Goal: Obtain resource: Download file/media

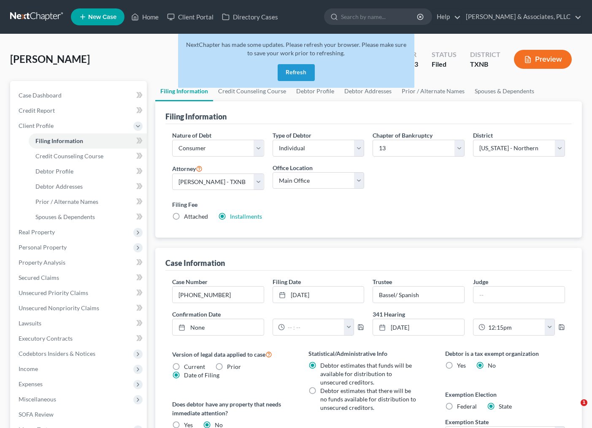
select select "1"
select select "0"
select select "3"
select select "78"
select select "0"
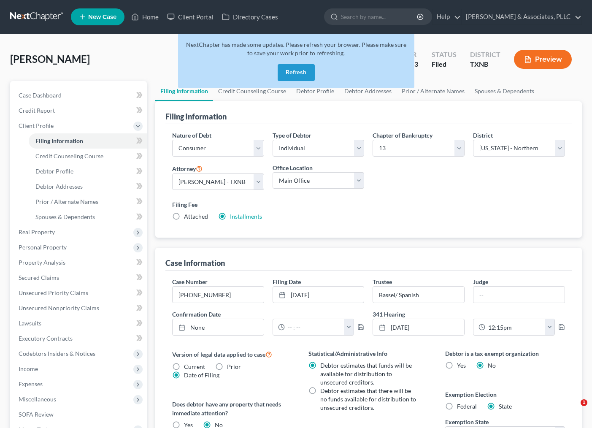
select select "45"
click at [137, 16] on icon at bounding box center [135, 17] width 8 height 10
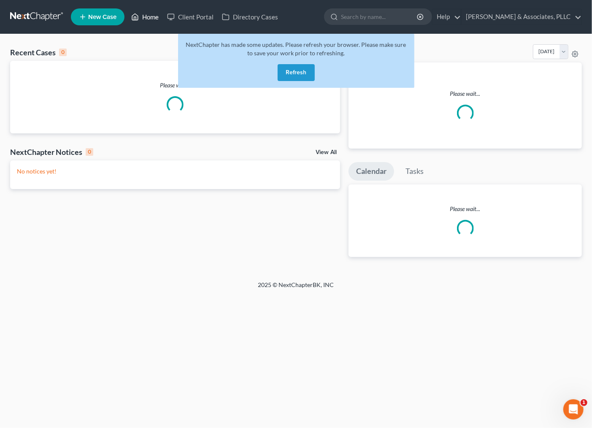
click at [149, 14] on link "Home" at bounding box center [145, 16] width 36 height 15
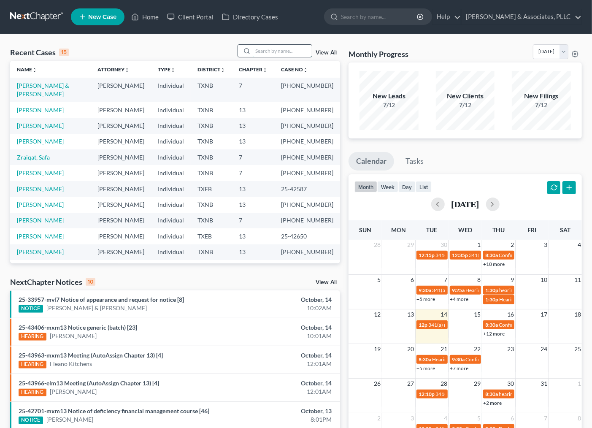
click at [281, 50] on input "search" at bounding box center [282, 51] width 59 height 12
type input "f"
click at [57, 87] on link "[PERSON_NAME] & [PERSON_NAME]" at bounding box center [43, 90] width 52 height 16
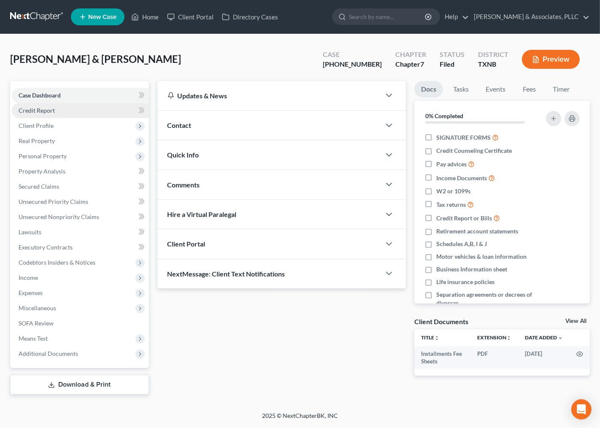
click at [40, 108] on span "Credit Report" at bounding box center [37, 110] width 36 height 7
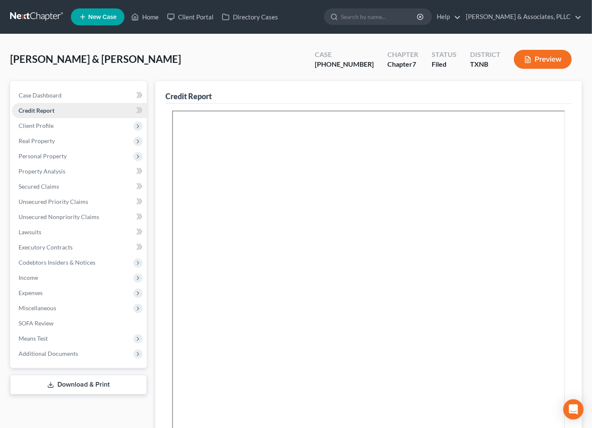
click at [45, 124] on span "Client Profile" at bounding box center [36, 125] width 35 height 7
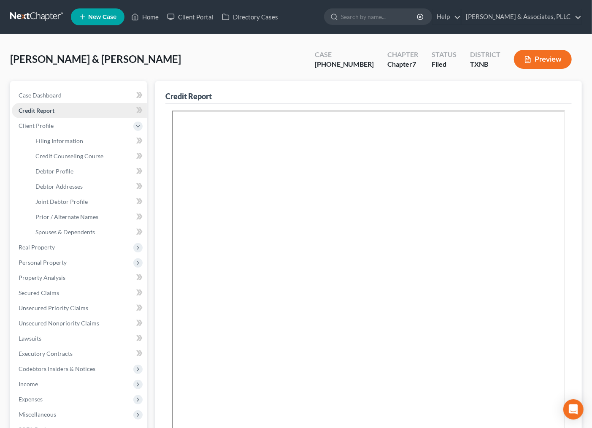
click at [47, 111] on span "Credit Report" at bounding box center [37, 110] width 36 height 7
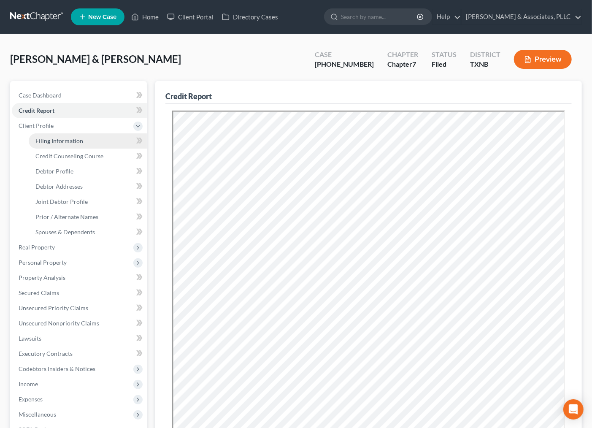
click at [43, 140] on span "Filing Information" at bounding box center [59, 140] width 48 height 7
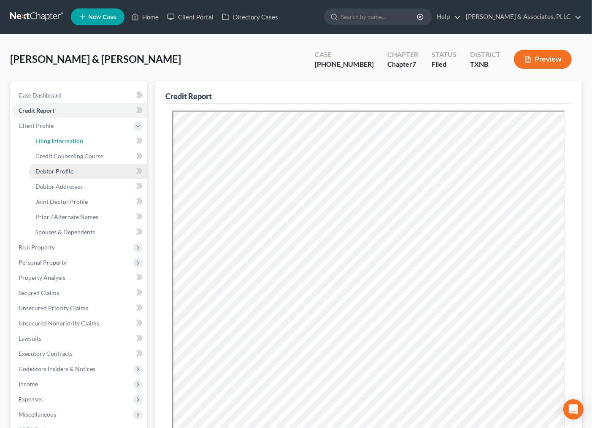
select select "1"
select select "0"
select select "45"
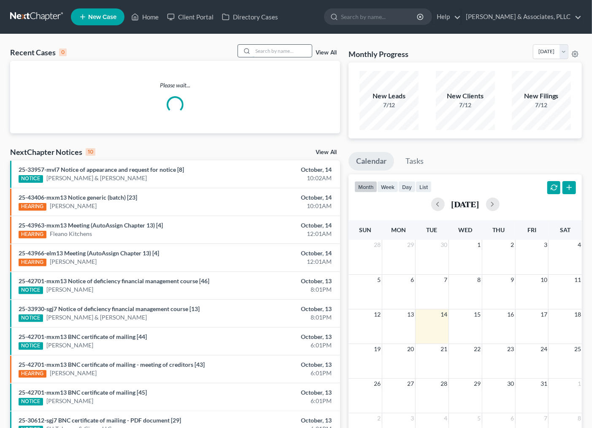
click at [278, 51] on input "search" at bounding box center [282, 51] width 59 height 12
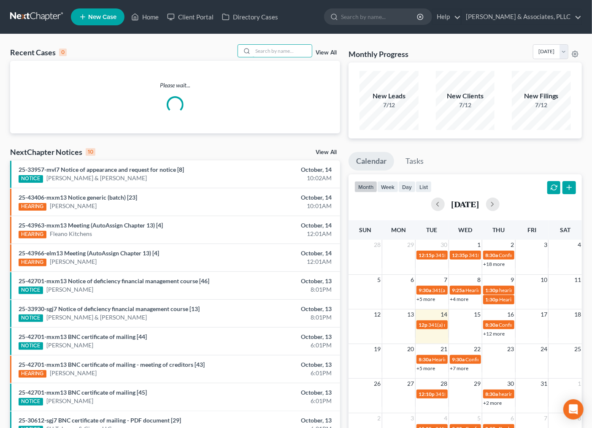
type input "K"
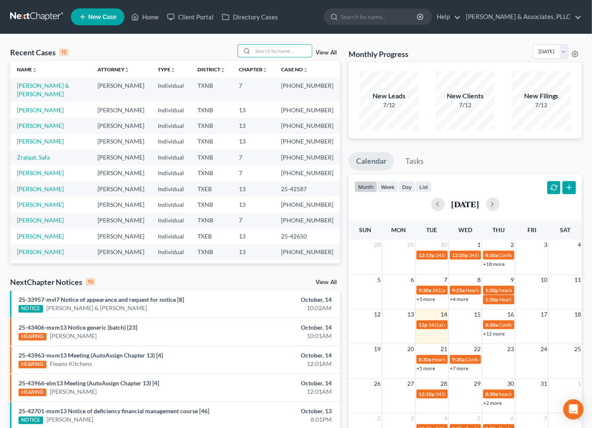
type input "J"
type input "KITCHEN"
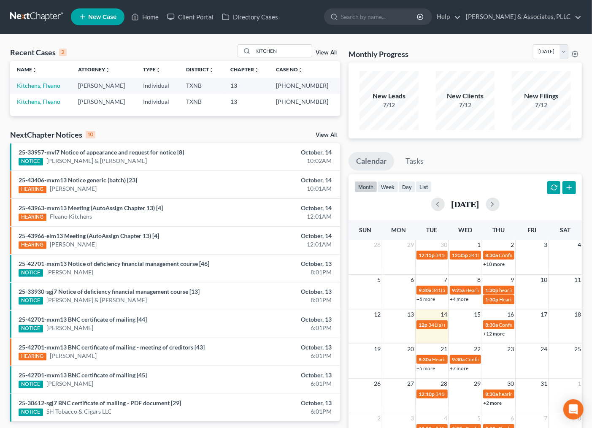
click at [127, 40] on div "Recent Cases 2 KITCHEN View All Name unfold_more expand_more expand_less Attorn…" at bounding box center [296, 253] width 592 height 438
click at [125, 49] on div "Recent Cases 2 KITCHEN View All" at bounding box center [175, 52] width 330 height 16
click at [45, 85] on link "Kitchens, Fleano" at bounding box center [38, 85] width 43 height 7
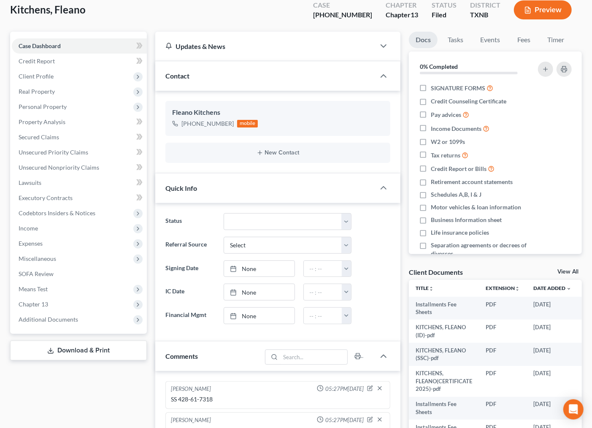
scroll to position [94, 0]
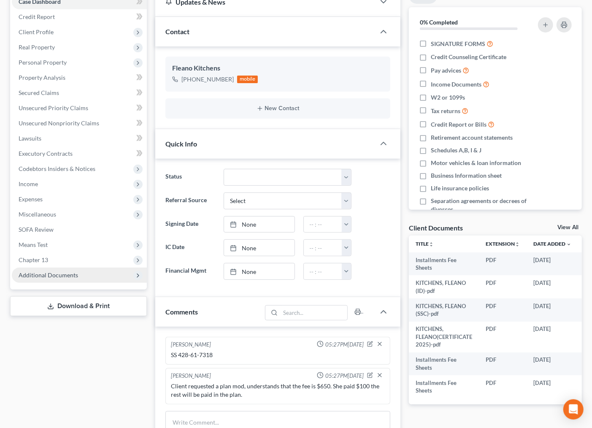
click at [40, 277] on span "Additional Documents" at bounding box center [48, 274] width 59 height 7
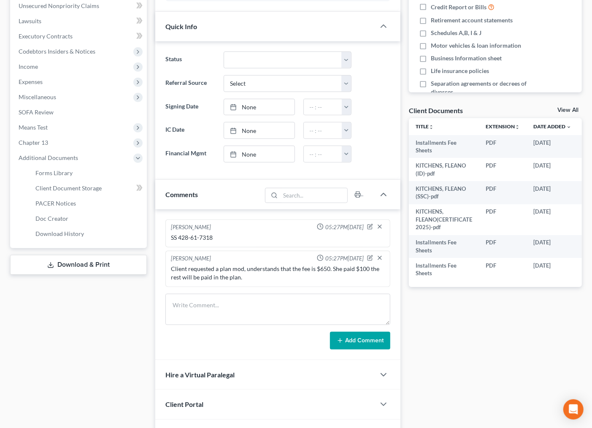
scroll to position [264, 0]
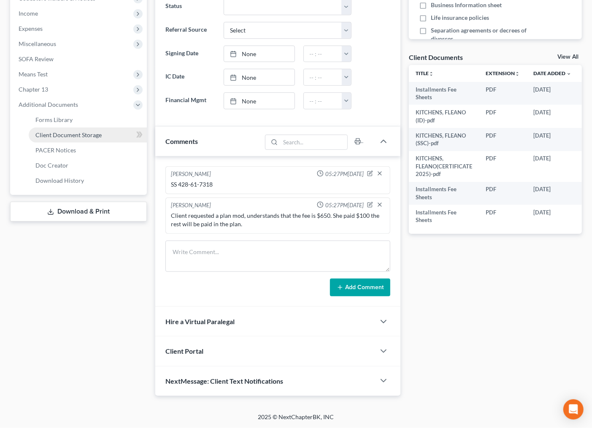
click at [73, 134] on span "Client Document Storage" at bounding box center [68, 134] width 66 height 7
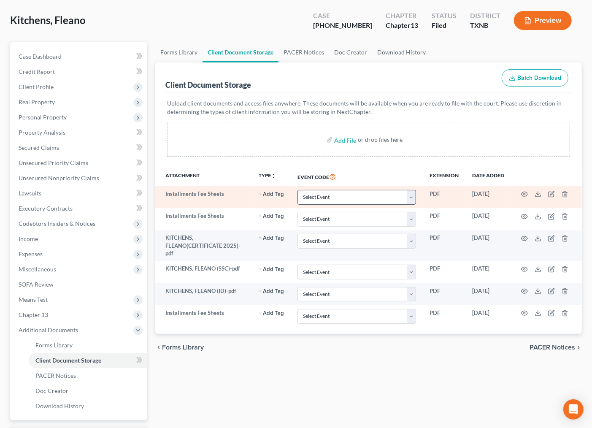
scroll to position [89, 0]
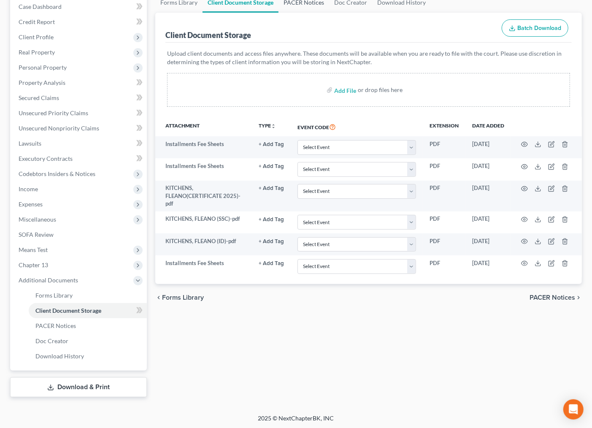
click at [294, 0] on link "PACER Notices" at bounding box center [303, 2] width 51 height 20
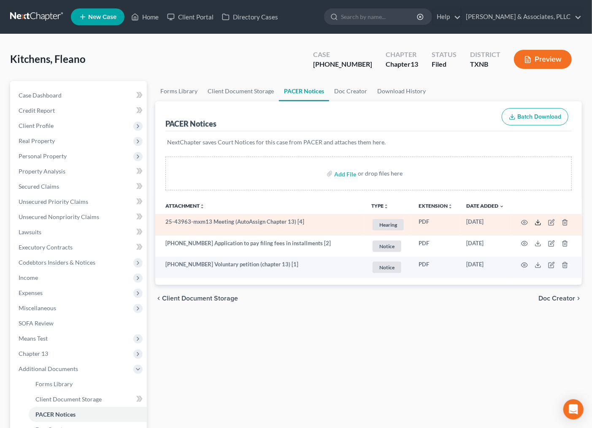
click at [536, 221] on icon at bounding box center [537, 222] width 7 height 7
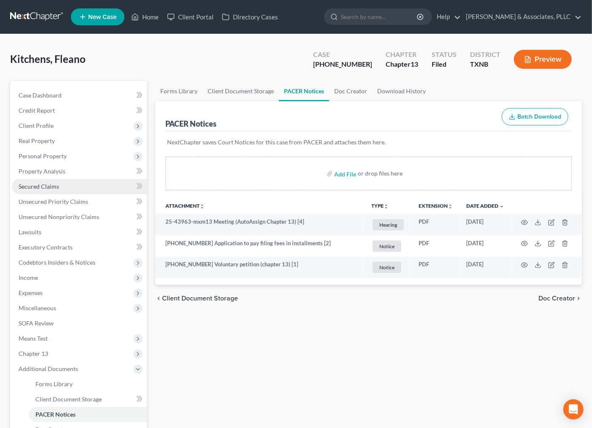
click at [28, 186] on span "Secured Claims" at bounding box center [39, 186] width 40 height 7
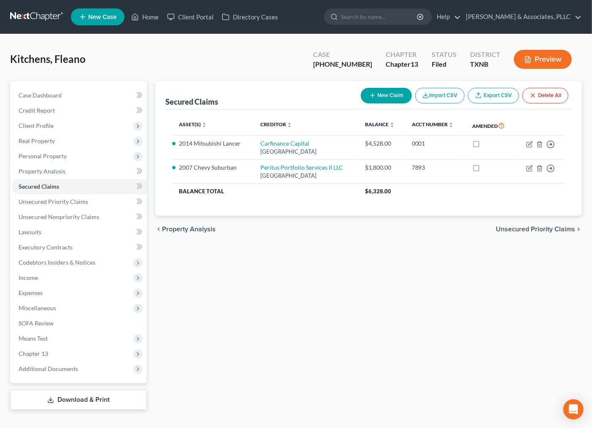
click at [388, 207] on div "Asset(s) expand_more expand_less unfold_more Creditor expand_more expand_less u…" at bounding box center [368, 162] width 406 height 107
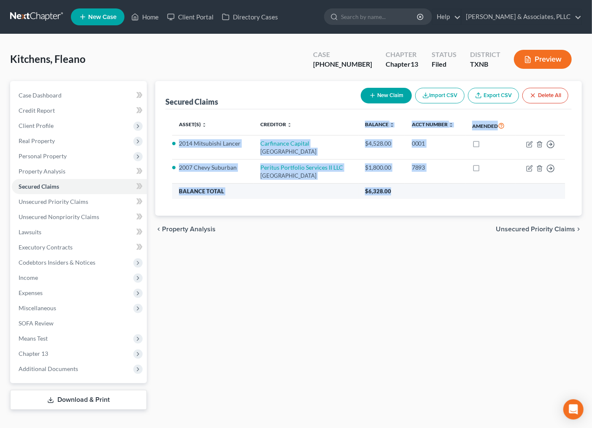
drag, startPoint x: 345, startPoint y: 124, endPoint x: 434, endPoint y: 197, distance: 116.3
click at [413, 197] on table "Asset(s) expand_more expand_less unfold_more Creditor expand_more expand_less u…" at bounding box center [368, 157] width 393 height 83
click at [434, 197] on th "$6,328.00" at bounding box center [461, 190] width 207 height 15
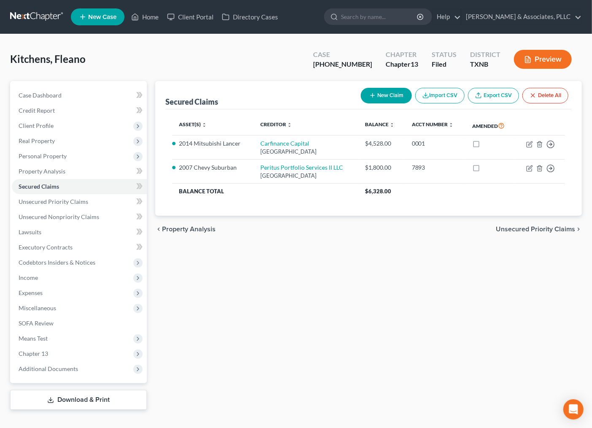
drag, startPoint x: 343, startPoint y: 274, endPoint x: 358, endPoint y: 262, distance: 19.4
click at [353, 267] on div "Secured Claims New Claim Import CSV Export CSV Delete All Asset(s) expand_more …" at bounding box center [368, 245] width 435 height 329
drag, startPoint x: 344, startPoint y: 343, endPoint x: 346, endPoint y: 333, distance: 9.8
click at [345, 342] on div "Secured Claims New Claim Import CSV Export CSV Delete All Asset(s) expand_more …" at bounding box center [368, 245] width 435 height 329
drag, startPoint x: 250, startPoint y: 343, endPoint x: 252, endPoint y: 338, distance: 5.7
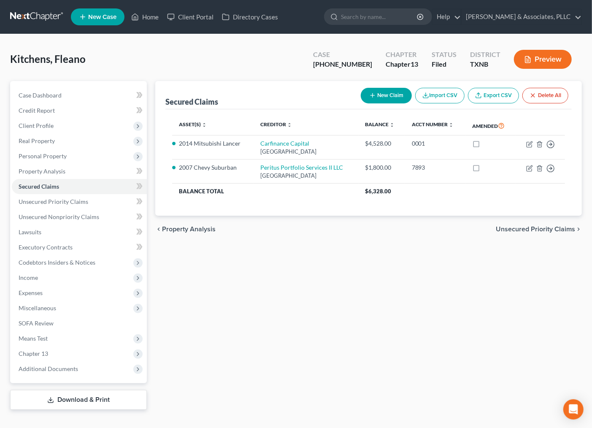
click at [250, 343] on div "Secured Claims New Claim Import CSV Export CSV Delete All Asset(s) expand_more …" at bounding box center [368, 245] width 435 height 329
drag, startPoint x: 464, startPoint y: 351, endPoint x: 457, endPoint y: 340, distance: 13.0
click at [463, 349] on div "Secured Claims New Claim Import CSV Export CSV Delete All Asset(s) expand_more …" at bounding box center [368, 245] width 435 height 329
click at [54, 217] on span "Unsecured Nonpriority Claims" at bounding box center [59, 216] width 81 height 7
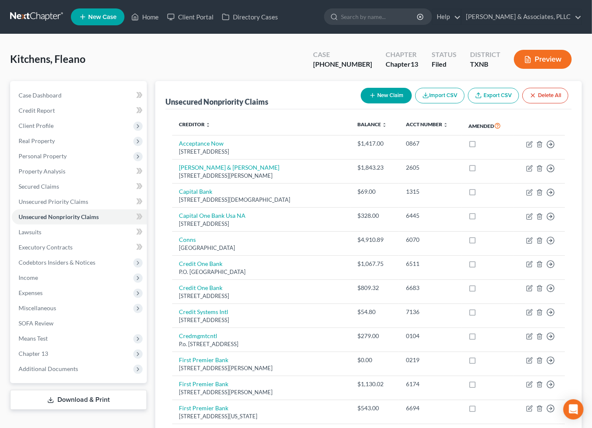
click at [79, 394] on link "Download & Print" at bounding box center [78, 400] width 137 height 20
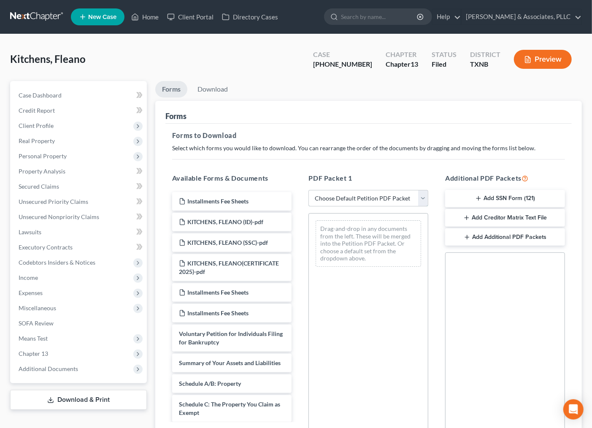
click at [384, 195] on select "Choose Default Petition PDF Packet Complete Bankruptcy Petition (all forms and …" at bounding box center [368, 198] width 120 height 17
click at [350, 329] on div "Drag-and-drop in any documents from the left. These will be merged into the Pet…" at bounding box center [368, 329] width 120 height 232
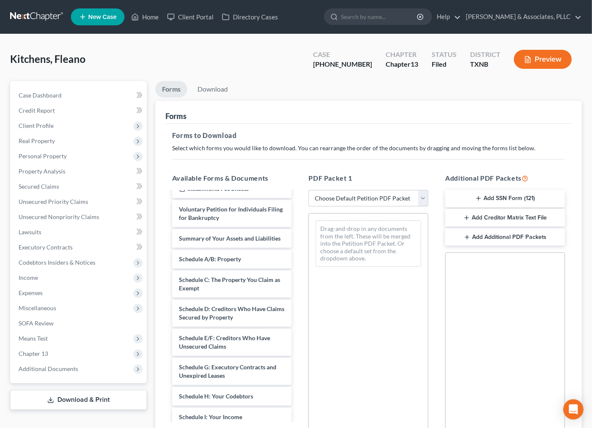
scroll to position [127, 0]
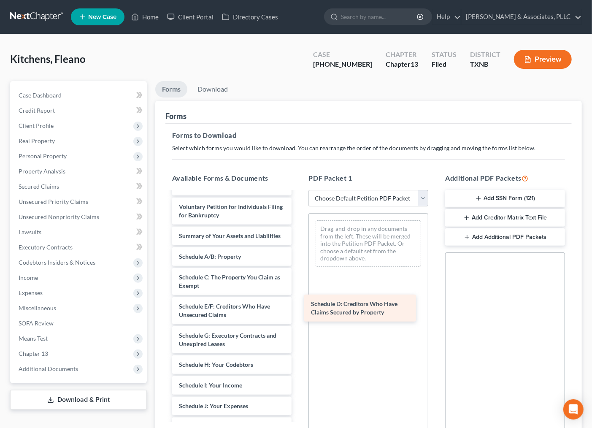
drag, startPoint x: 208, startPoint y: 313, endPoint x: 349, endPoint y: 277, distance: 145.7
click at [299, 279] on div "Schedule D: Creditors Who Have Claims Secured by Property Installments Fee Shee…" at bounding box center [231, 329] width 133 height 529
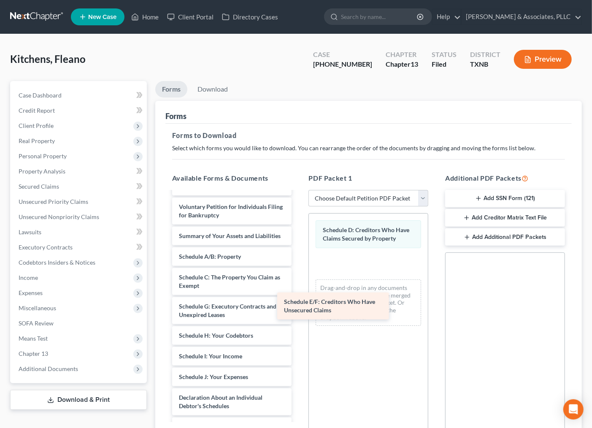
drag, startPoint x: 220, startPoint y: 315, endPoint x: 373, endPoint y: 268, distance: 160.1
click at [299, 272] on div "Schedule E/F: Creditors Who Have Unsecured Claims Installments Fee Sheets KITCH…" at bounding box center [231, 314] width 133 height 499
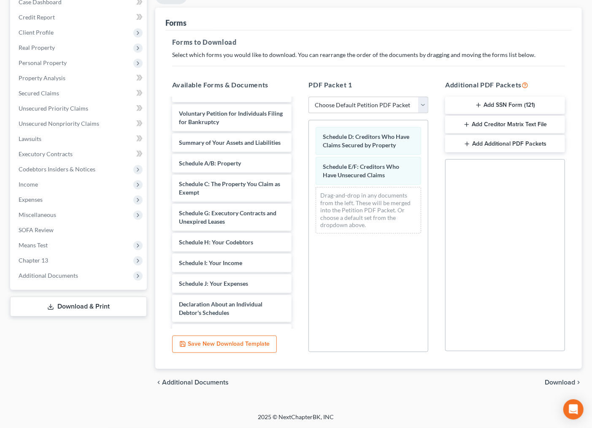
click at [560, 385] on span "Download" at bounding box center [560, 382] width 30 height 7
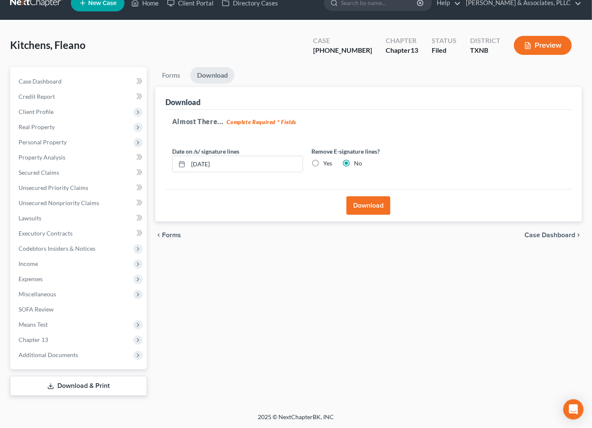
scroll to position [13, 0]
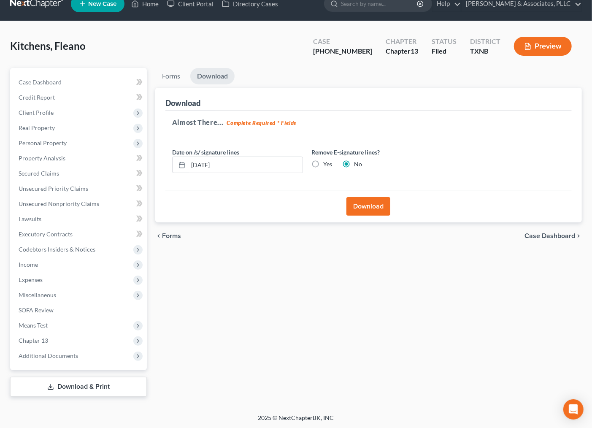
click at [372, 202] on button "Download" at bounding box center [368, 206] width 44 height 19
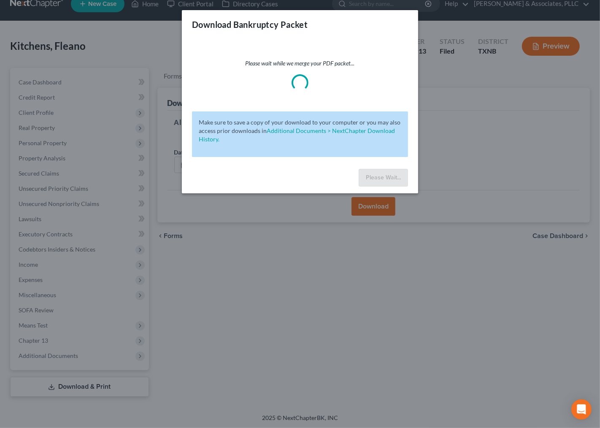
click at [258, 169] on div "Please Wait..." at bounding box center [300, 179] width 236 height 28
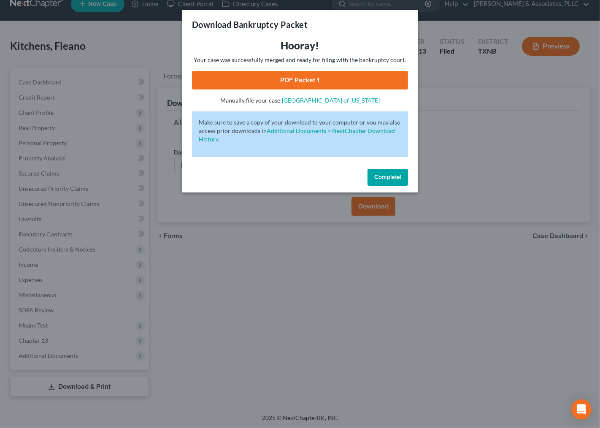
click at [313, 80] on link "PDF Packet 1" at bounding box center [300, 80] width 216 height 19
click at [386, 178] on span "Complete!" at bounding box center [387, 176] width 27 height 7
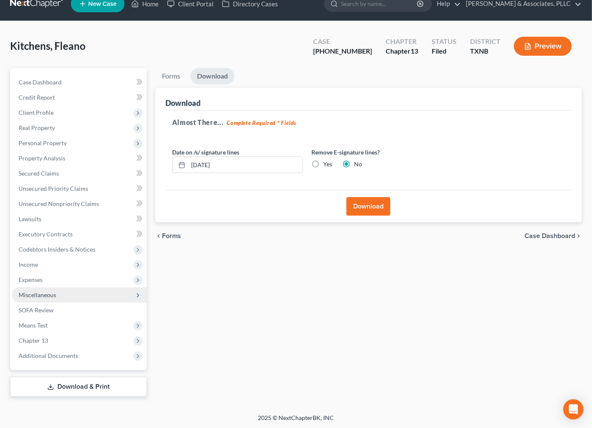
click at [48, 291] on span "Miscellaneous" at bounding box center [38, 294] width 38 height 7
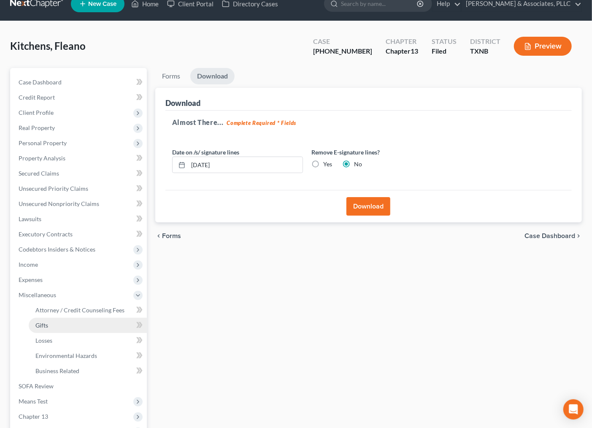
click at [43, 331] on link "Gifts" at bounding box center [88, 325] width 118 height 15
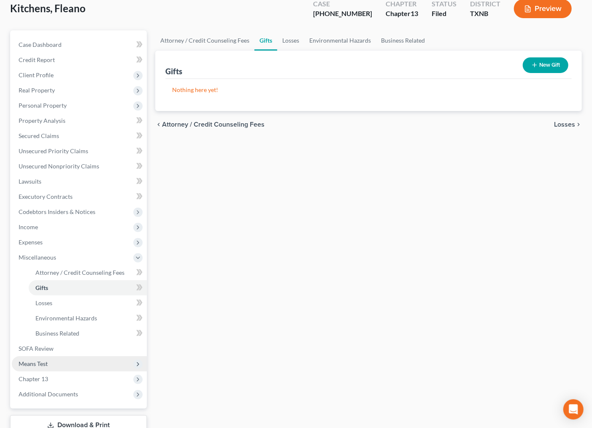
scroll to position [89, 0]
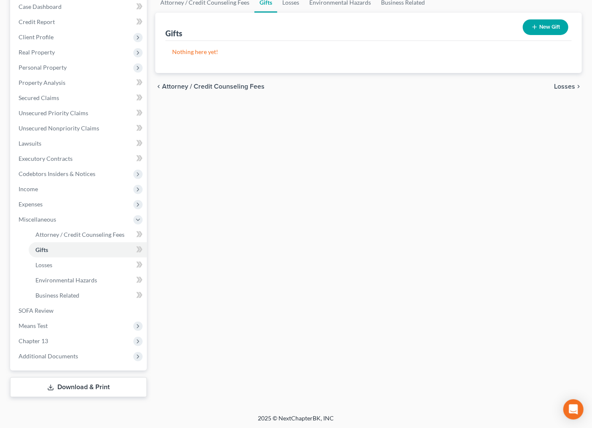
click at [64, 389] on link "Download & Print" at bounding box center [78, 387] width 137 height 20
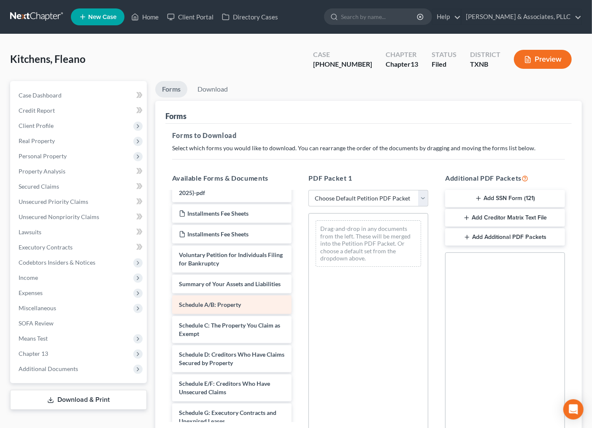
scroll to position [94, 0]
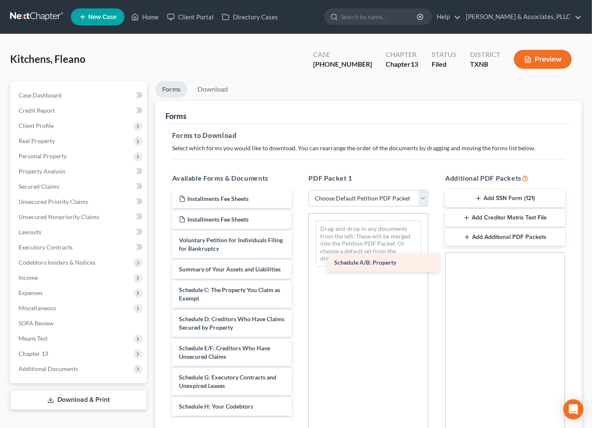
drag, startPoint x: 240, startPoint y: 300, endPoint x: 393, endPoint y: 262, distance: 157.4
click at [299, 262] on div "Schedule A/B: Property Installments Fee Sheets KITCHENS, FLEANO (ID)-pdf KITCHE…" at bounding box center [231, 366] width 133 height 537
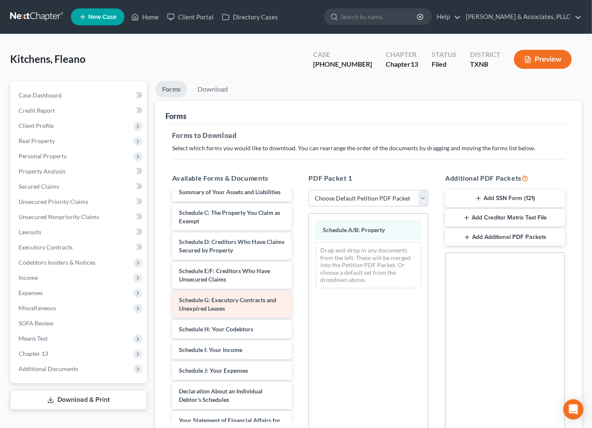
scroll to position [187, 0]
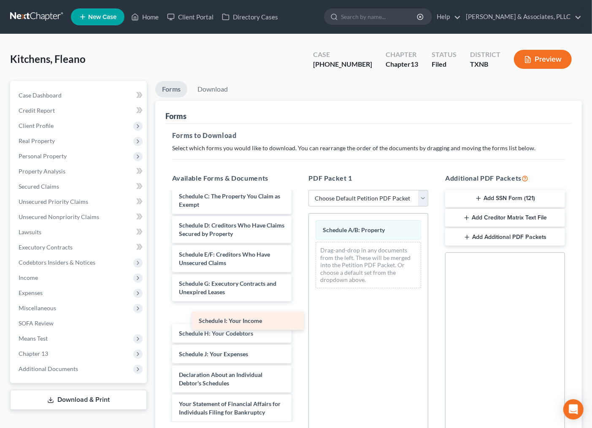
drag, startPoint x: 217, startPoint y: 343, endPoint x: 230, endPoint y: 326, distance: 21.6
click at [230, 326] on div "Schedule I: Your Income Installments Fee Sheets KITCHENS, FLEANO (ID)-pdf KITCH…" at bounding box center [231, 273] width 133 height 537
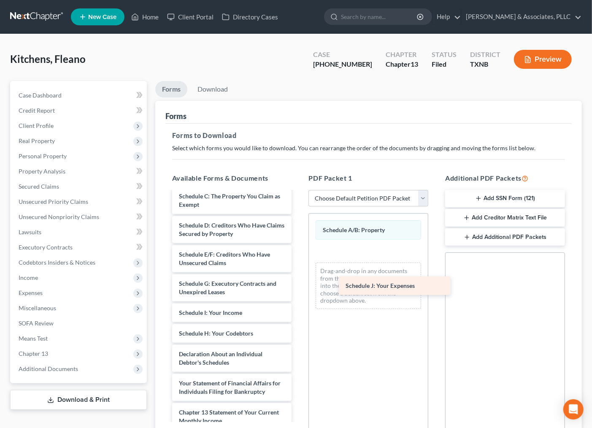
drag, startPoint x: 210, startPoint y: 358, endPoint x: 366, endPoint y: 269, distance: 179.7
click at [299, 269] on div "Schedule J: Your Expenses Installments Fee Sheets KITCHENS, FLEANO (ID)-pdf KIT…" at bounding box center [231, 263] width 133 height 516
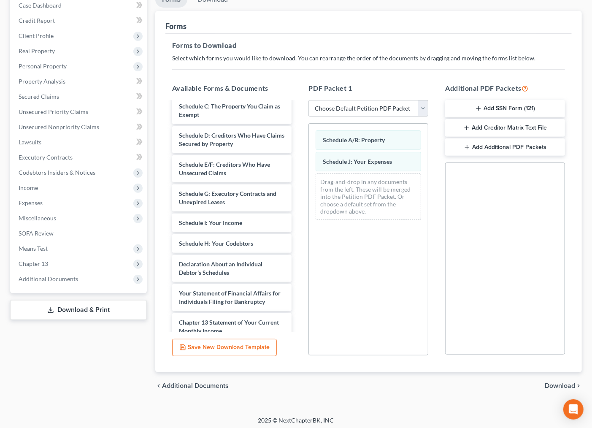
scroll to position [93, 0]
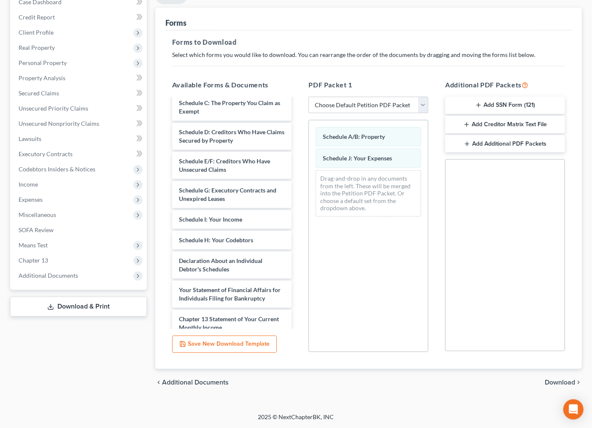
click at [561, 384] on span "Download" at bounding box center [560, 382] width 30 height 7
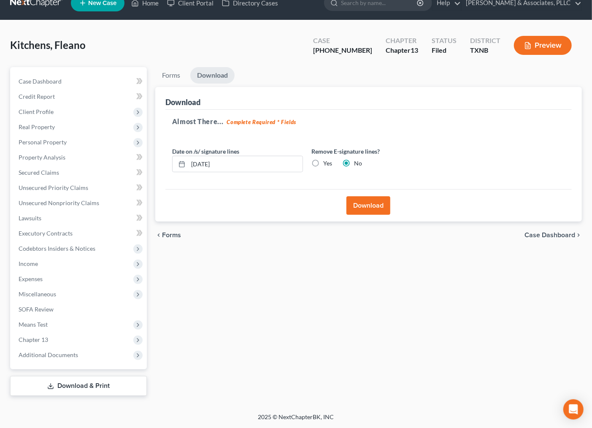
scroll to position [13, 0]
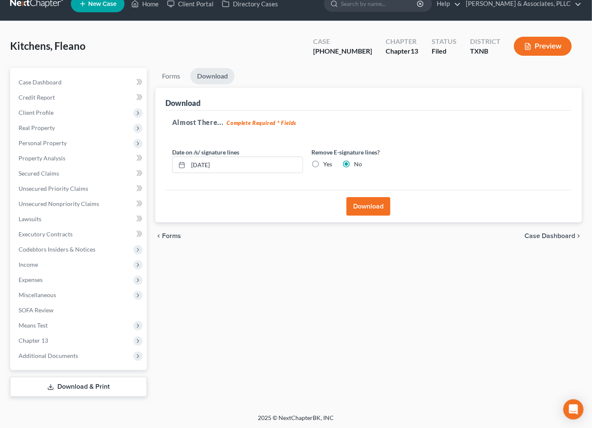
click at [372, 201] on button "Download" at bounding box center [368, 206] width 44 height 19
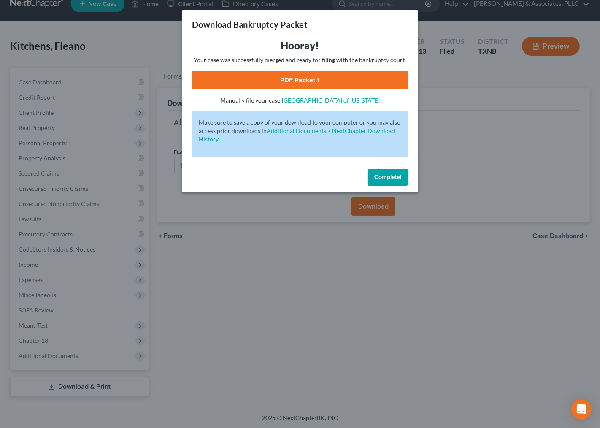
click at [387, 178] on span "Complete!" at bounding box center [387, 176] width 27 height 7
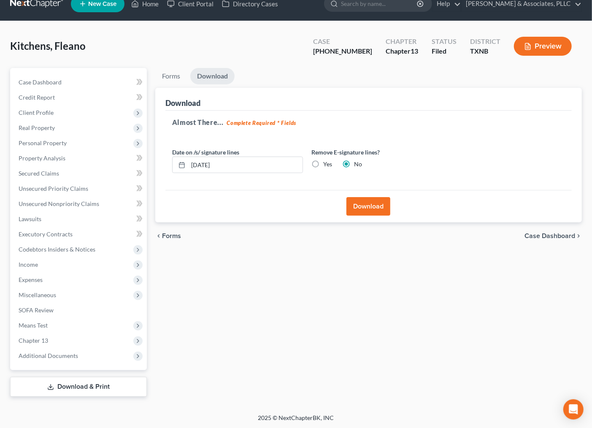
click at [328, 313] on div "Forms Download Forms Forms to Download Select which forms you would like to dow…" at bounding box center [368, 232] width 435 height 329
click at [384, 206] on button "Download" at bounding box center [368, 206] width 44 height 19
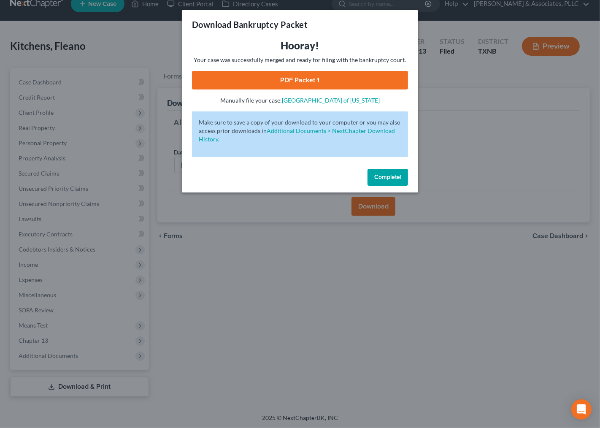
click at [311, 73] on link "PDF Packet 1" at bounding box center [300, 80] width 216 height 19
click at [385, 177] on span "Complete!" at bounding box center [387, 176] width 27 height 7
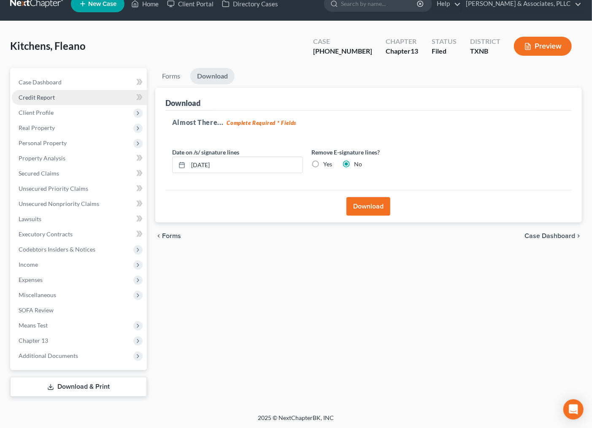
click at [45, 102] on link "Credit Report" at bounding box center [79, 97] width 135 height 15
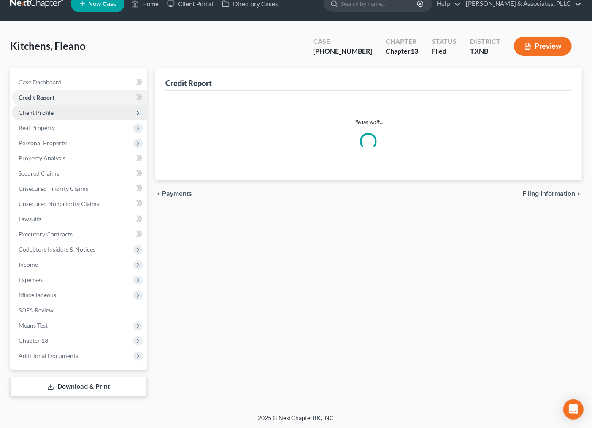
scroll to position [5, 0]
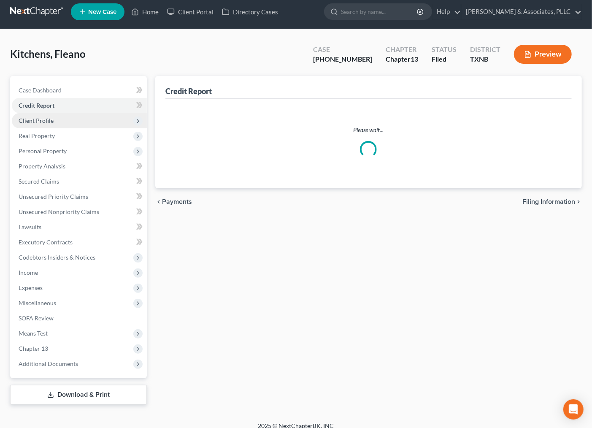
click at [44, 114] on ul "Case Dashboard Payments Invoices Payments Payments Credit Report Client Profile" at bounding box center [79, 227] width 135 height 289
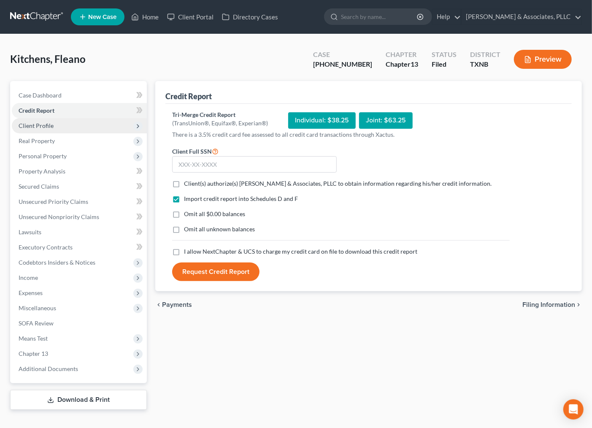
click at [48, 125] on span "Client Profile" at bounding box center [36, 125] width 35 height 7
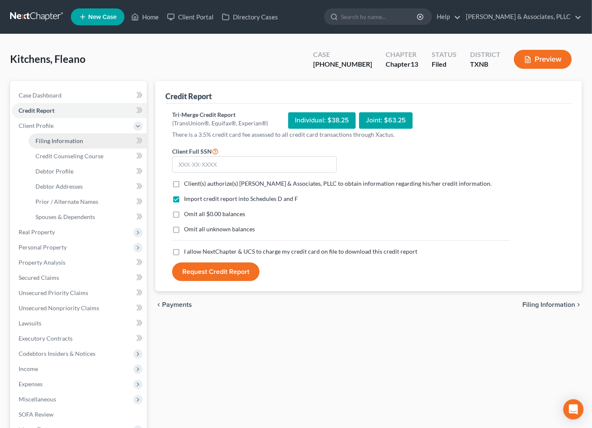
click at [81, 141] on span "Filing Information" at bounding box center [59, 140] width 48 height 7
select select "1"
select select "0"
select select "3"
select select "45"
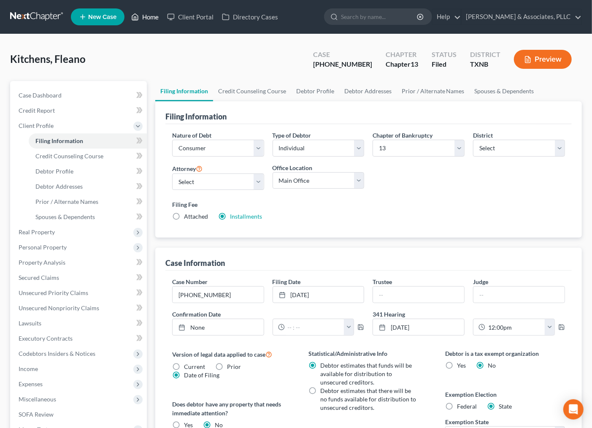
click at [144, 17] on link "Home" at bounding box center [145, 16] width 36 height 15
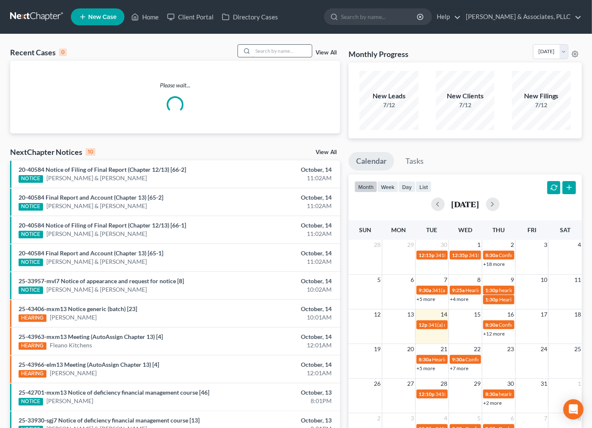
click at [260, 52] on input "search" at bounding box center [282, 51] width 59 height 12
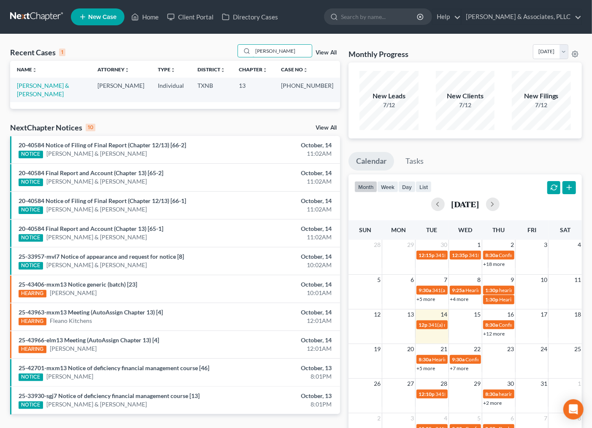
type input "lipscomb"
click at [59, 86] on link "Lipscomb, Kelin & Glenisha" at bounding box center [43, 90] width 52 height 16
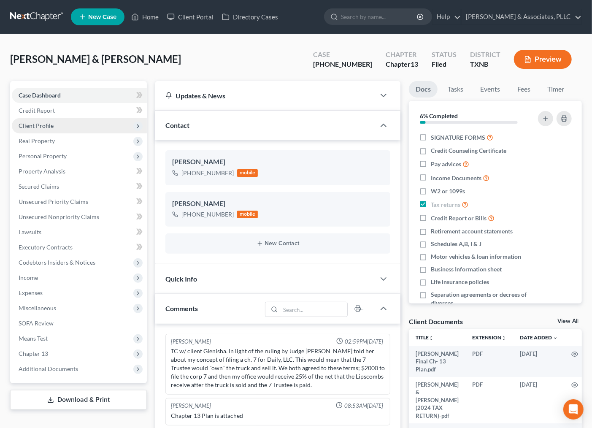
click at [53, 129] on span "Client Profile" at bounding box center [79, 125] width 135 height 15
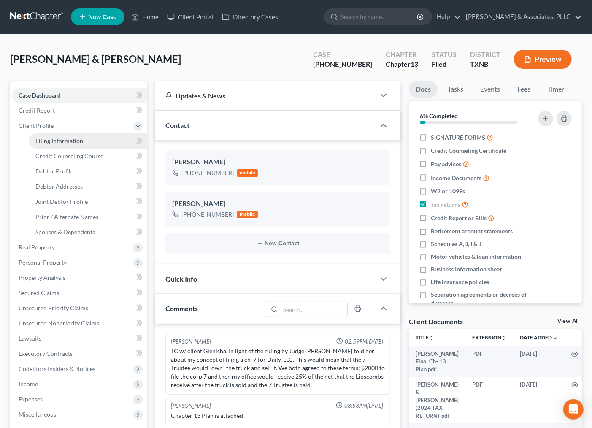
click at [52, 140] on span "Filing Information" at bounding box center [59, 140] width 48 height 7
select select "1"
select select "3"
select select "78"
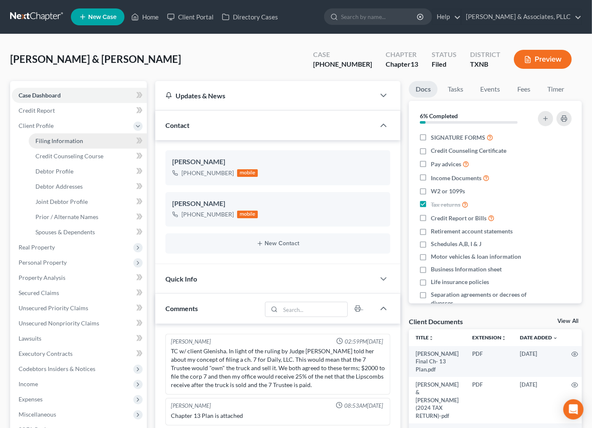
select select "0"
select select "45"
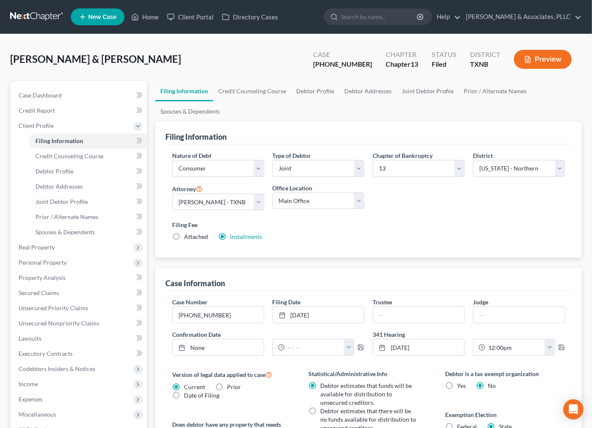
drag, startPoint x: 173, startPoint y: 56, endPoint x: 181, endPoint y: 57, distance: 8.2
click at [173, 56] on div "Lipscomb, Kelin & Glenisha Upgraded Case 25-42111-13 Chapter Chapter 13 Status …" at bounding box center [296, 62] width 572 height 37
drag, startPoint x: 334, startPoint y: 64, endPoint x: 361, endPoint y: 65, distance: 26.6
click at [361, 65] on div "25-42111-13" at bounding box center [342, 64] width 59 height 10
copy div "25-42111"
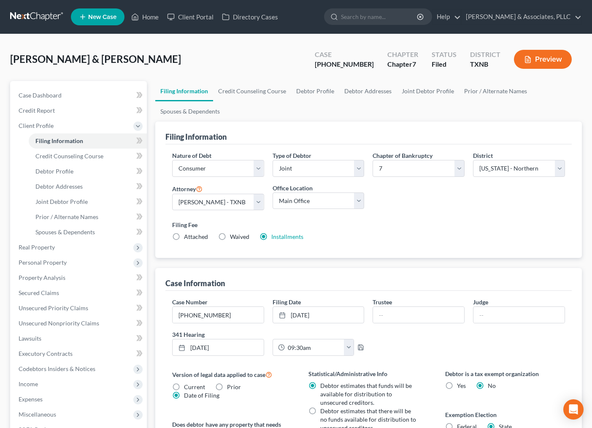
select select "1"
select select "0"
select select "78"
select select "0"
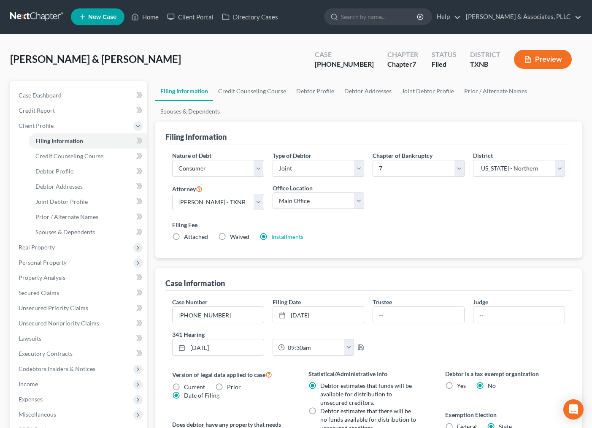
select select "45"
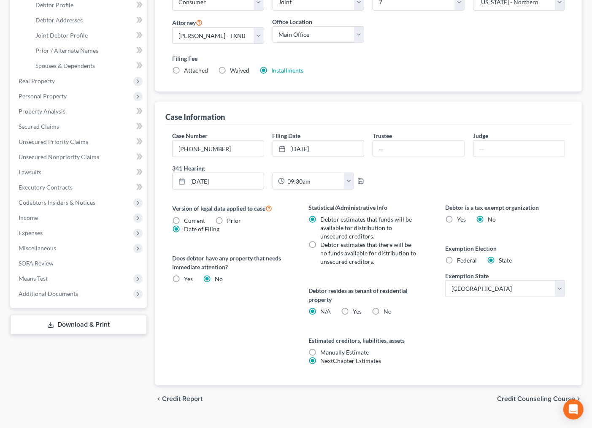
scroll to position [183, 0]
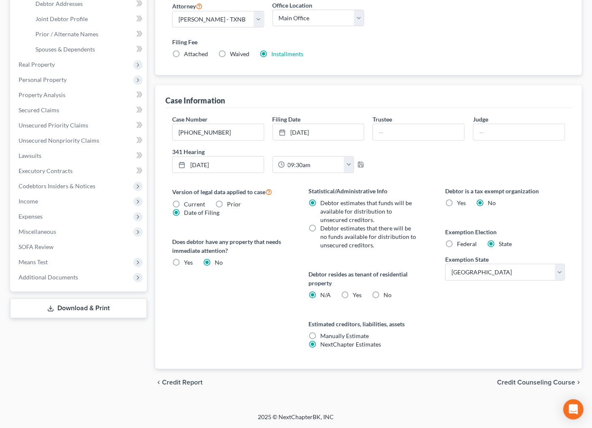
click at [84, 310] on link "Download & Print" at bounding box center [78, 308] width 137 height 20
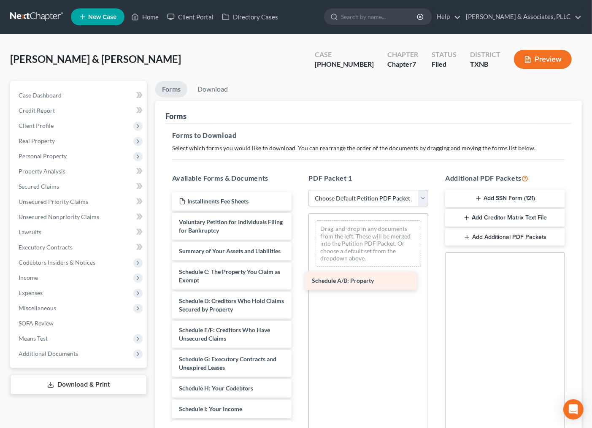
drag, startPoint x: 226, startPoint y: 283, endPoint x: 364, endPoint y: 283, distance: 137.9
click at [299, 283] on div "Schedule A/B: Property Installments Fee Sheets Voluntary Petition for Individua…" at bounding box center [231, 423] width 133 height 463
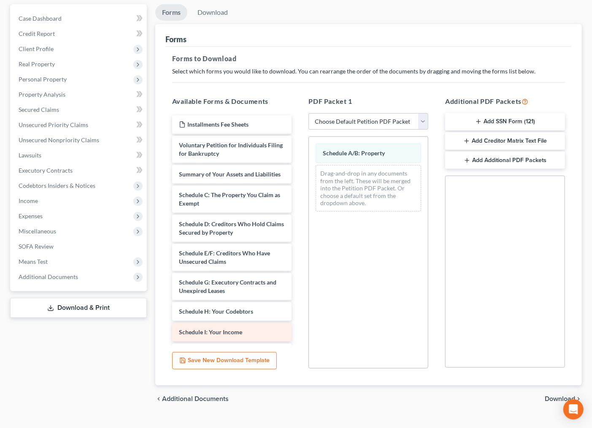
scroll to position [93, 0]
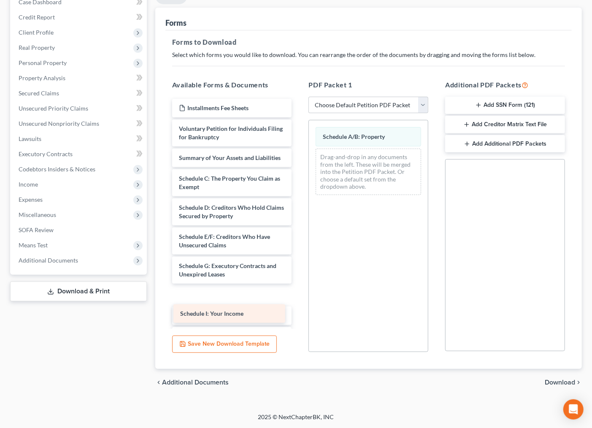
drag, startPoint x: 210, startPoint y: 324, endPoint x: 211, endPoint y: 314, distance: 9.7
click at [211, 314] on div "Schedule I: Your Income Installments Fee Sheets Voluntary Petition for Individu…" at bounding box center [231, 330] width 133 height 463
drag, startPoint x: 208, startPoint y: 325, endPoint x: 221, endPoint y: 313, distance: 16.7
click at [221, 313] on div "Schedule H: Your Codebtors Installments Fee Sheets Voluntary Petition for Indiv…" at bounding box center [231, 330] width 133 height 463
click at [213, 323] on div "Schedule H: Your Codebtors Installments Fee Sheets Voluntary Petition for Indiv…" at bounding box center [231, 330] width 133 height 463
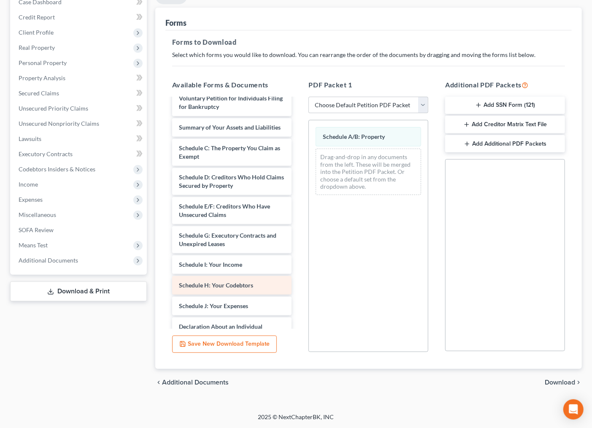
scroll to position [47, 0]
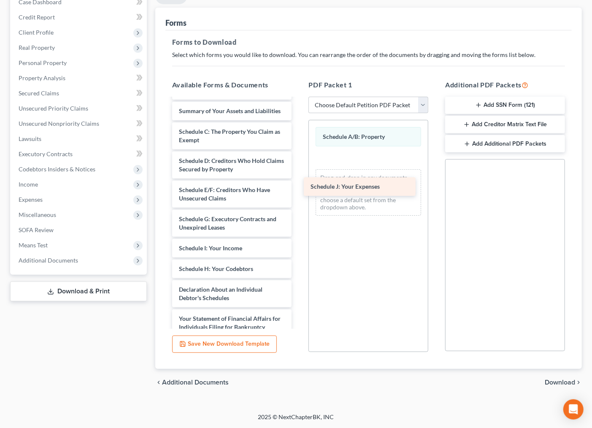
drag, startPoint x: 220, startPoint y: 297, endPoint x: 366, endPoint y: 178, distance: 188.0
click at [299, 178] on div "Schedule J: Your Expenses Installments Fee Sheets Voluntary Petition for Indivi…" at bounding box center [231, 273] width 133 height 442
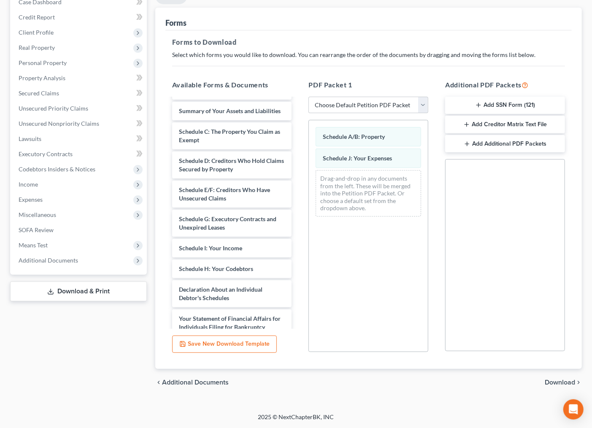
click at [358, 248] on div "Schedule A/B: Property Schedule J: Your Expenses Drag-and-drop in any documents…" at bounding box center [368, 236] width 120 height 232
click at [561, 382] on span "Download" at bounding box center [560, 382] width 30 height 7
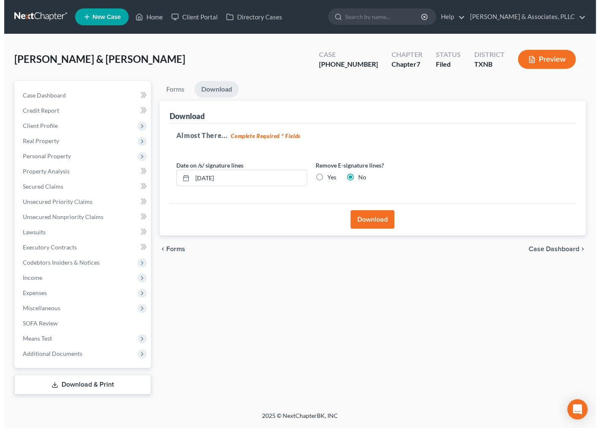
scroll to position [0, 0]
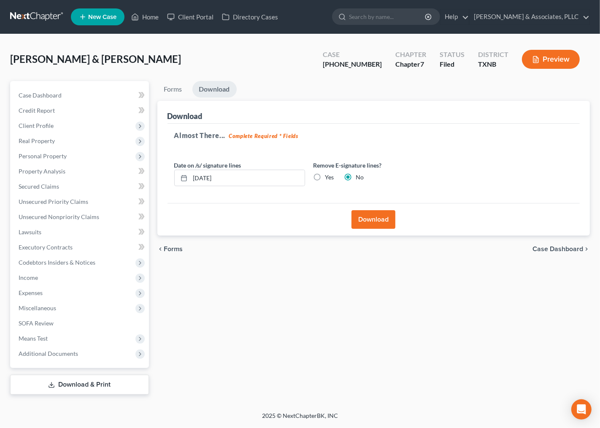
click at [380, 217] on button "Download" at bounding box center [373, 219] width 44 height 19
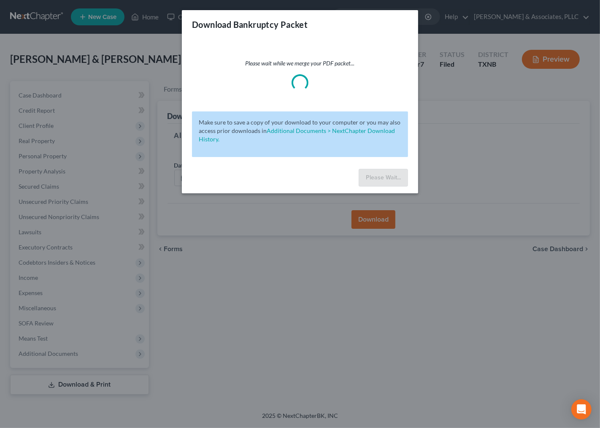
click at [317, 291] on div "Download Bankruptcy Packet Please wait while we merge your PDF packet... Make s…" at bounding box center [300, 214] width 600 height 428
